Goal: Check status: Check status

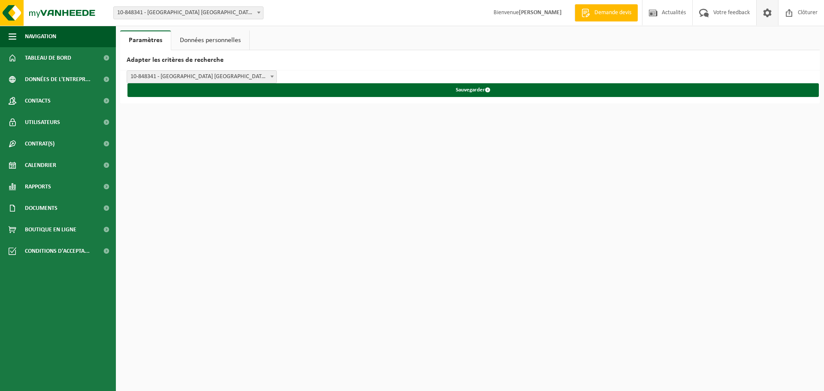
drag, startPoint x: 0, startPoint y: 0, endPoint x: 202, endPoint y: 8, distance: 202.2
click at [202, 8] on span "10-848341 - [GEOGRAPHIC_DATA] [GEOGRAPHIC_DATA] / [GEOGRAPHIC_DATA]" at bounding box center [188, 13] width 149 height 12
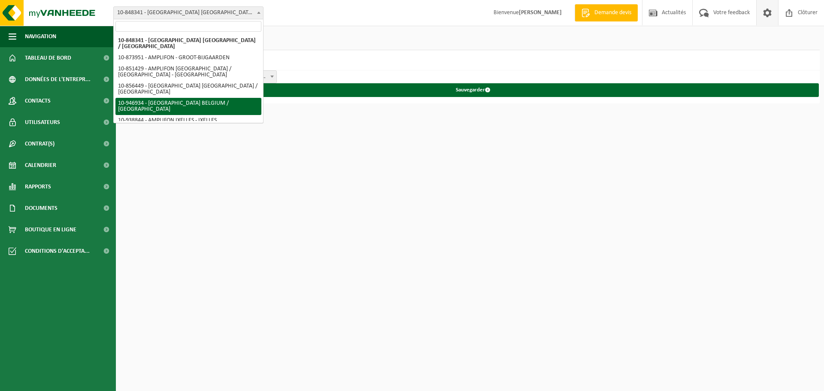
select select "141930"
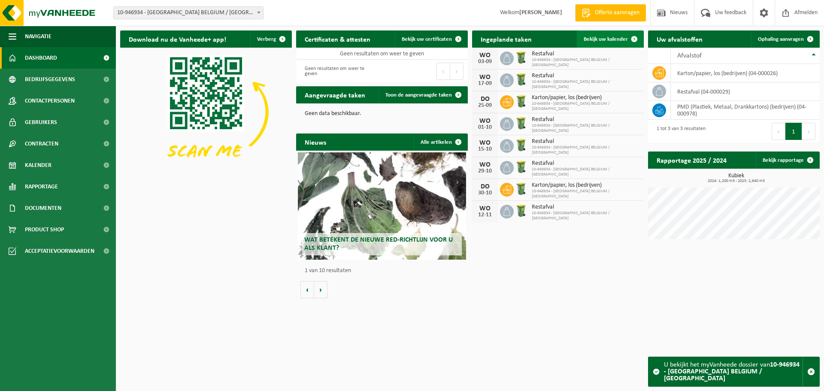
click at [604, 41] on span "Bekijk uw kalender" at bounding box center [605, 39] width 44 height 6
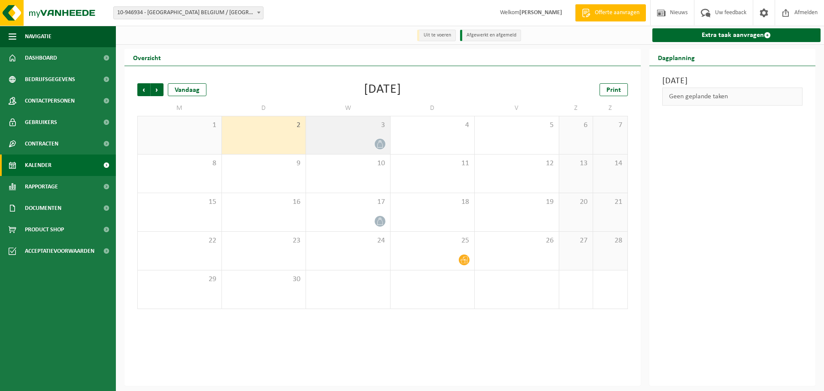
click at [379, 145] on icon at bounding box center [379, 143] width 7 height 7
